Goal: Information Seeking & Learning: Learn about a topic

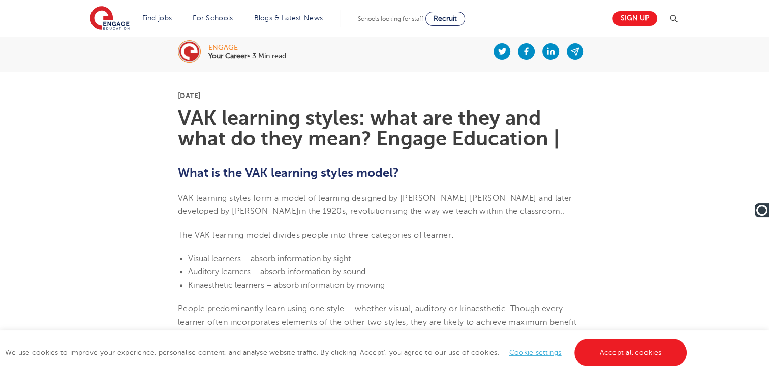
scroll to position [153, 0]
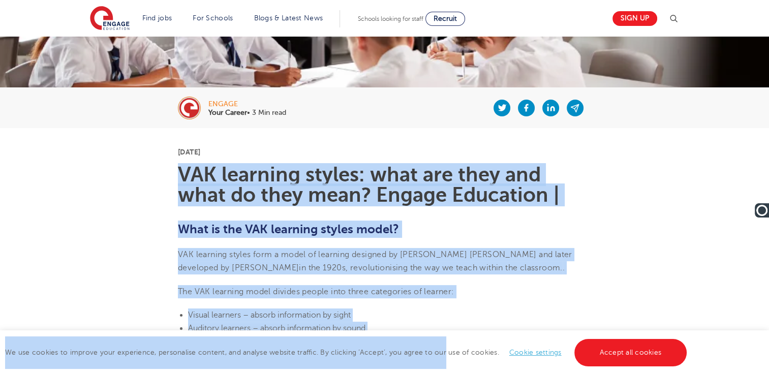
drag, startPoint x: 178, startPoint y: 171, endPoint x: 444, endPoint y: 344, distance: 316.8
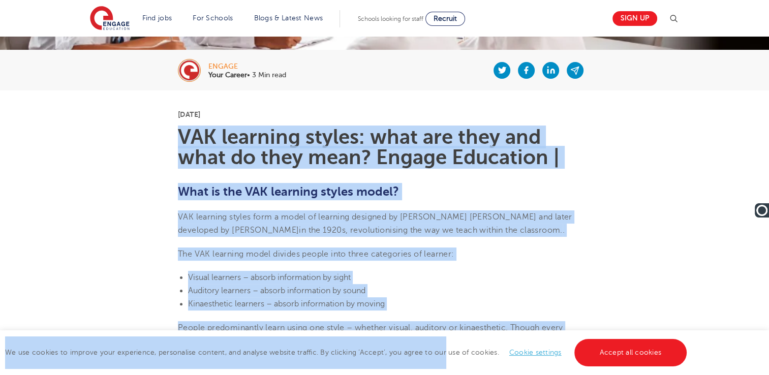
scroll to position [305, 0]
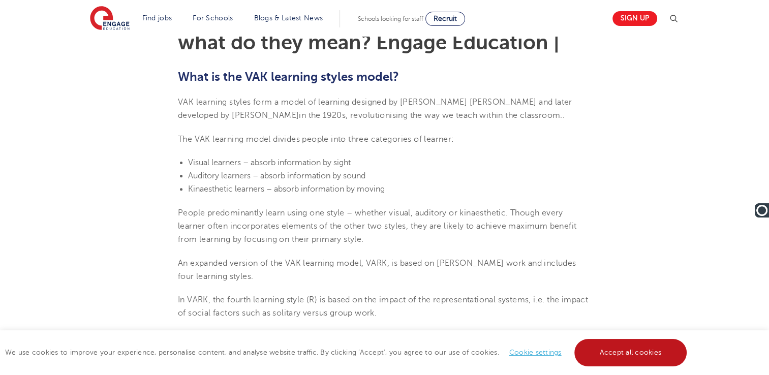
click at [629, 348] on link "Accept all cookies" at bounding box center [631, 352] width 113 height 27
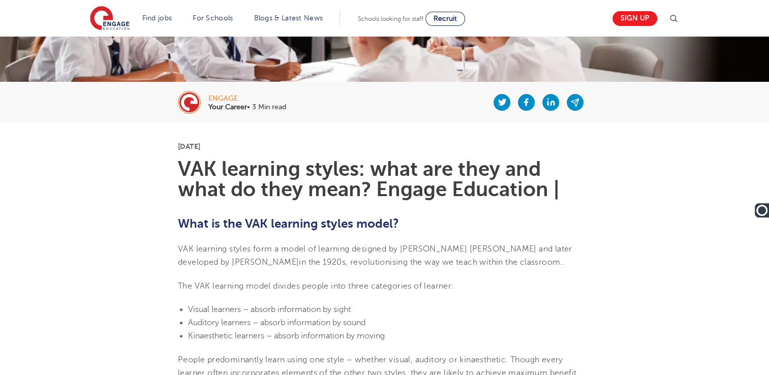
scroll to position [153, 0]
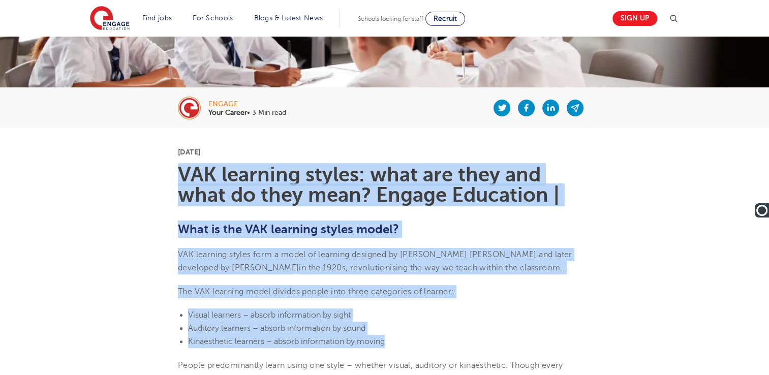
drag, startPoint x: 177, startPoint y: 167, endPoint x: 451, endPoint y: 341, distance: 324.1
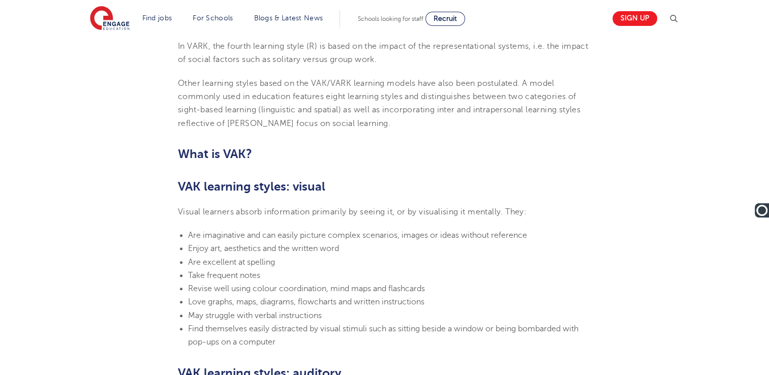
scroll to position [559, 0]
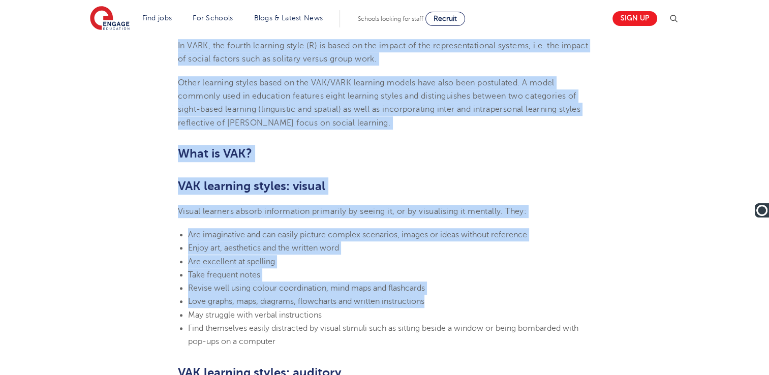
click at [486, 298] on li "Love graphs, maps, diagrams, flowcharts and written instructions" at bounding box center [389, 301] width 403 height 13
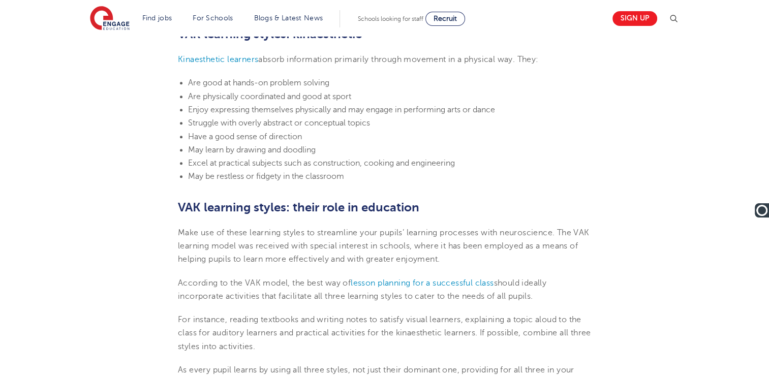
scroll to position [1148, 0]
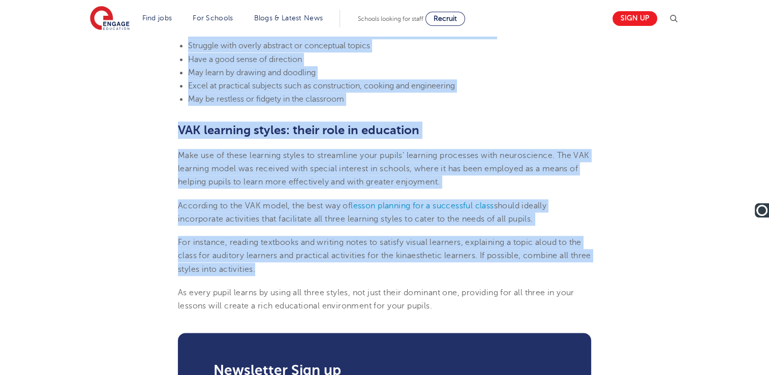
click at [377, 274] on p "For instance, reading textbooks and writing notes to satisfy visual learners, e…" at bounding box center [384, 256] width 413 height 40
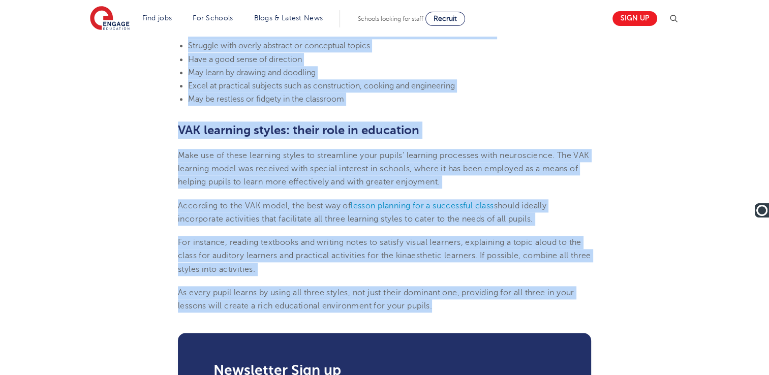
drag, startPoint x: 377, startPoint y: 274, endPoint x: 450, endPoint y: 305, distance: 79.7
click at [450, 305] on p "As every pupil learns by using all three styles, not just their dominant one, p…" at bounding box center [384, 299] width 413 height 27
copy section "LOR ipsumdol sitame: cons adi elit sed doei te inci utla? Etdolo Magnaaliq | En…"
